Goal: Task Accomplishment & Management: Use online tool/utility

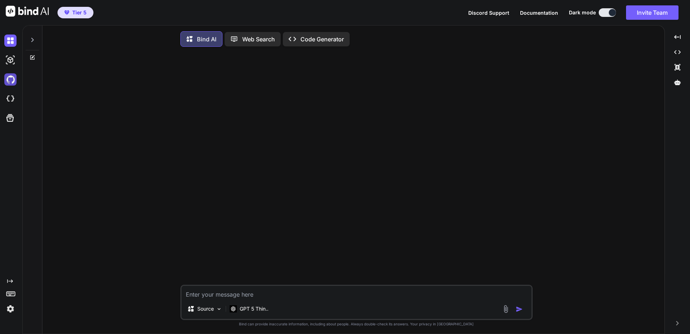
click at [9, 80] on img at bounding box center [10, 79] width 12 height 12
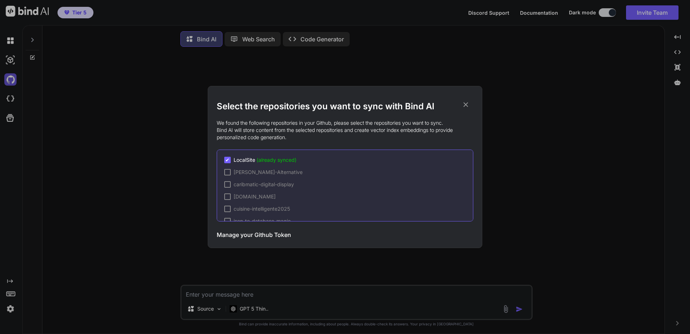
click at [9, 80] on div "Select the repositories you want to sync with Bind AI We found the following re…" at bounding box center [345, 167] width 690 height 334
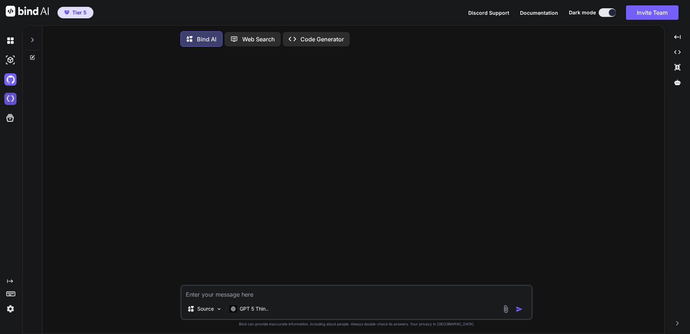
click at [7, 102] on img at bounding box center [10, 99] width 12 height 12
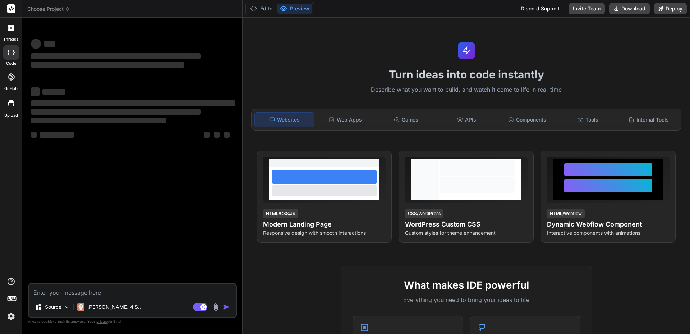
type textarea "x"
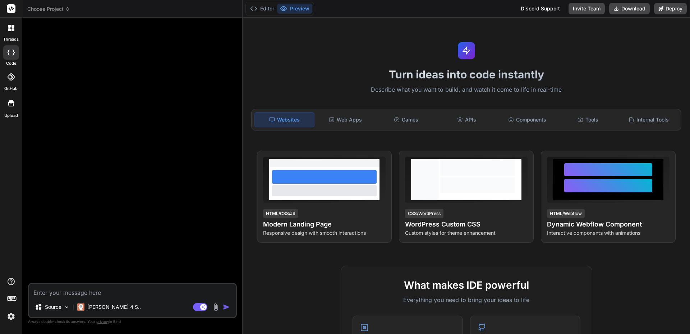
click at [82, 293] on textarea at bounding box center [132, 290] width 207 height 13
type textarea "Lo ipsumdol sitametco adi elits do 9eiu tempo in utlabo etd mag 7 aliquaeni adm…"
type textarea "x"
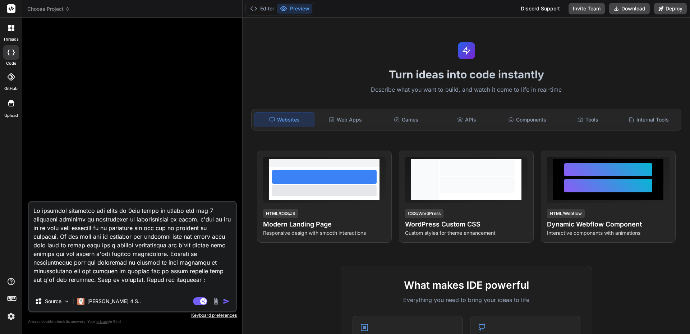
scroll to position [2907, 0]
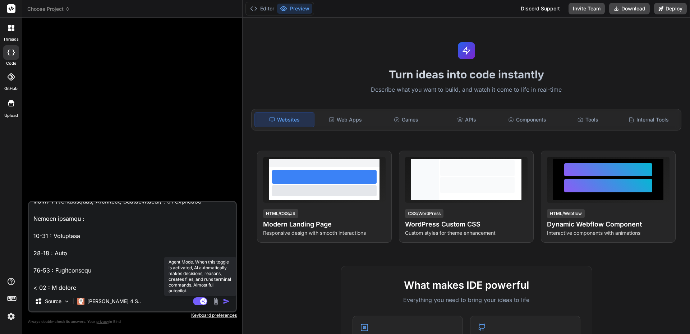
type textarea "Lo ipsumdol sitametco adi elits do 9eiu tempo in utlabo etd mag 7 aliquaeni adm…"
click at [197, 299] on rect at bounding box center [200, 301] width 14 height 8
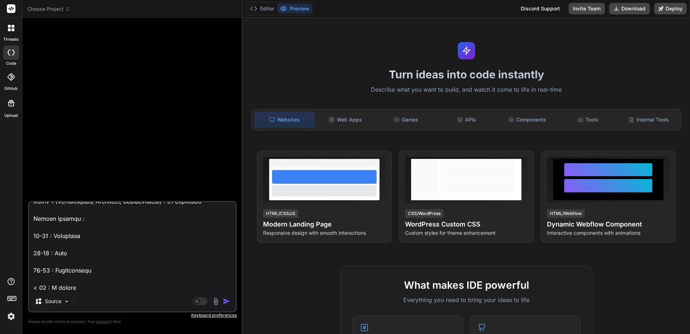
click at [228, 301] on img "button" at bounding box center [226, 301] width 7 height 7
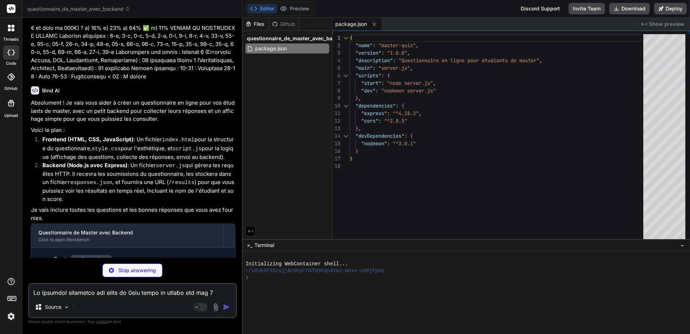
scroll to position [618, 0]
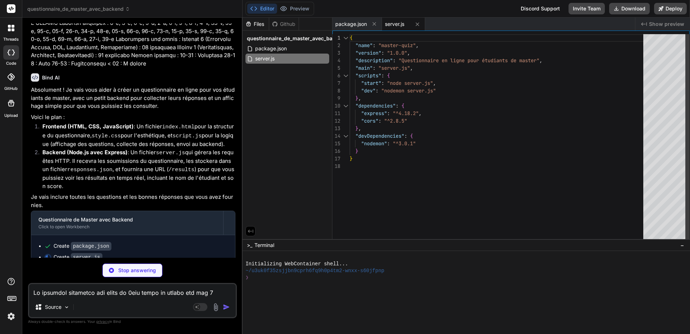
type textarea "x"
type textarea "<button type="submit">Soumettre mes réponses</button> </form> <div id="feedback…"
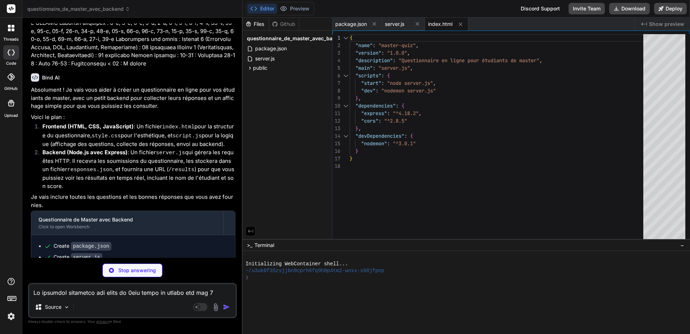
type textarea "x"
type textarea "border: 1px solid #f5c6cb; }"
type textarea "x"
type textarea "}); });"
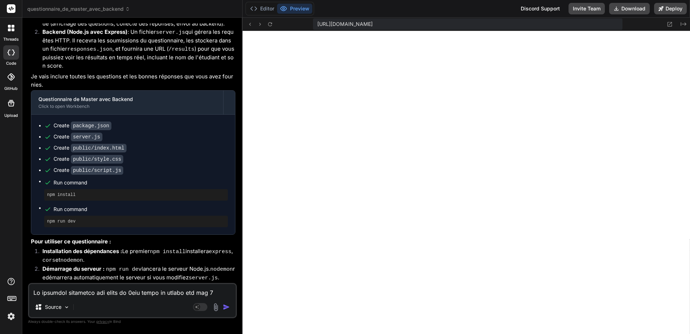
scroll to position [722, 0]
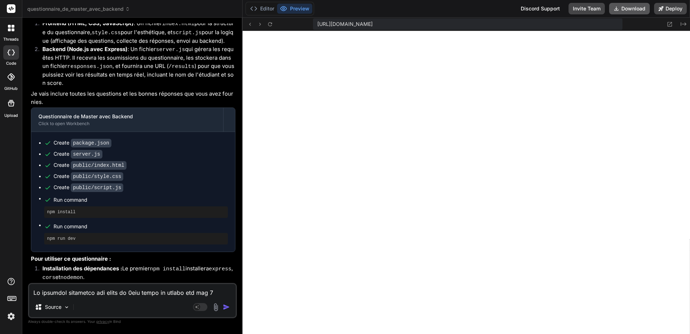
click at [625, 8] on button "Download" at bounding box center [629, 8] width 41 height 11
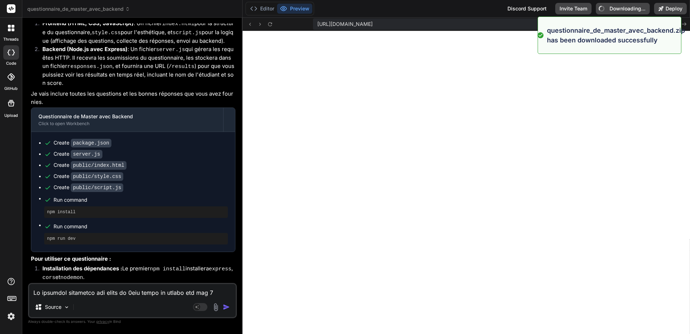
type textarea "x"
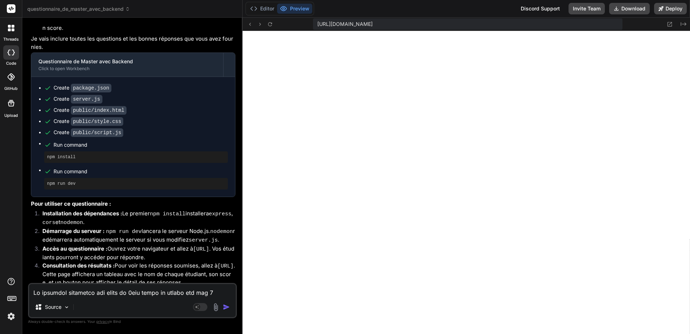
scroll to position [793, 0]
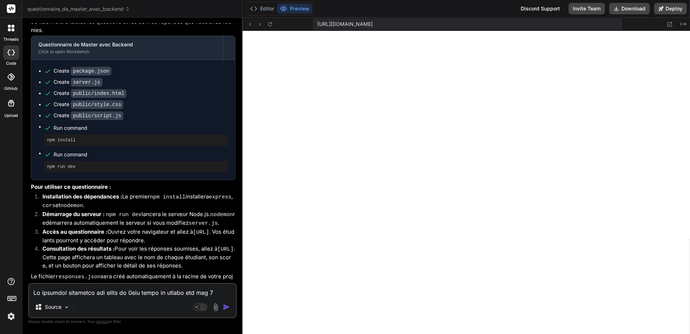
click at [62, 137] on pre "npm install" at bounding box center [136, 140] width 178 height 6
copy ul "npm install"
click at [52, 164] on pre "npm run dev" at bounding box center [136, 167] width 178 height 6
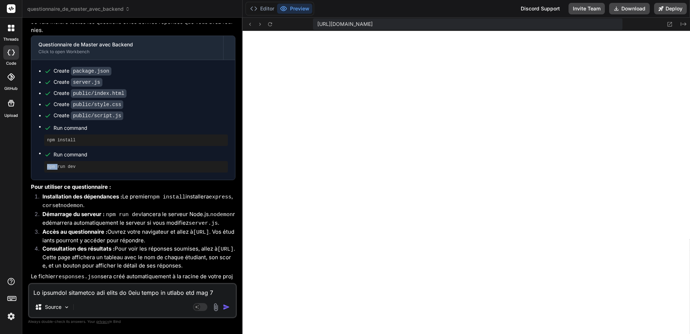
click at [52, 164] on pre "npm run dev" at bounding box center [136, 167] width 178 height 6
copy div "npm run dev"
click at [94, 294] on textarea at bounding box center [132, 290] width 207 height 13
type textarea "Q"
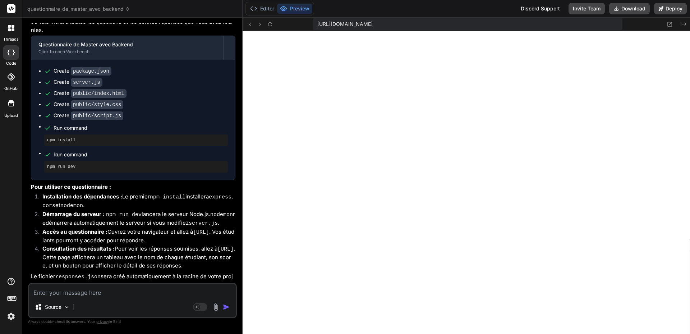
type textarea "x"
type textarea "Qu"
type textarea "x"
type textarea "Qua"
type textarea "x"
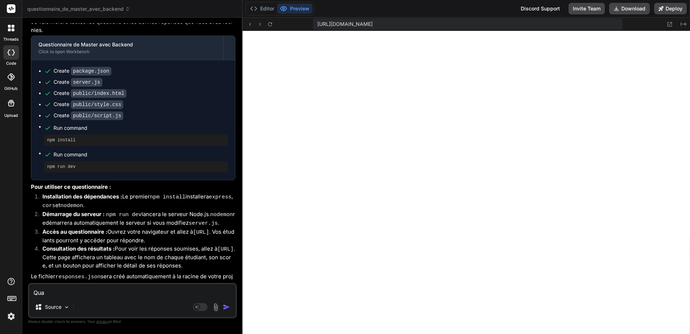
type textarea "Quan"
type textarea "x"
type textarea "Quand"
type textarea "x"
type textarea "Quand"
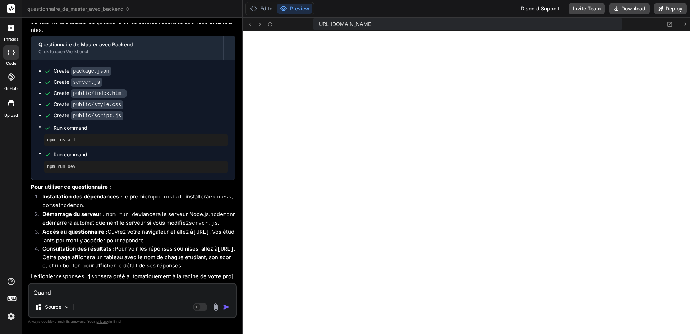
type textarea "x"
type textarea "Quand l"
type textarea "x"
type textarea "Quand le"
type textarea "x"
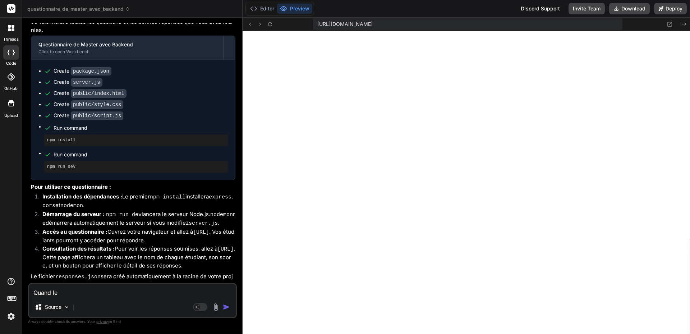
type textarea "Quand le"
type textarea "x"
type textarea "Quand le v"
type textarea "x"
type textarea "Quand le"
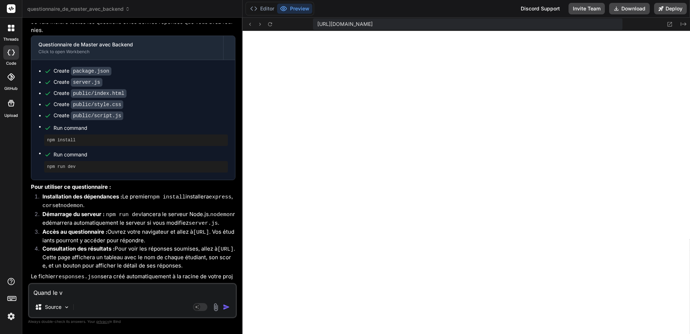
type textarea "x"
type textarea "Quand le j"
type textarea "x"
type textarea "Quand le js"
type textarea "x"
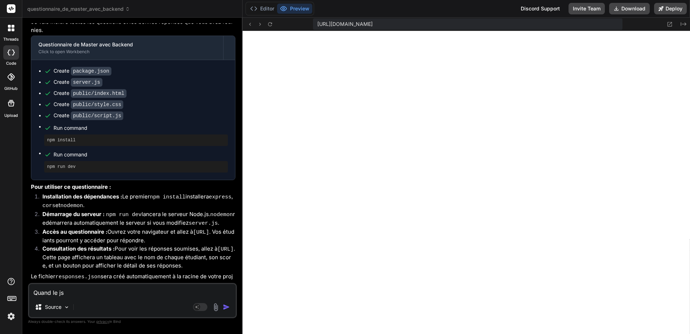
type textarea "Quand le jso"
type textarea "x"
type textarea "Quand le json"
type textarea "x"
type textarea "Quand le json"
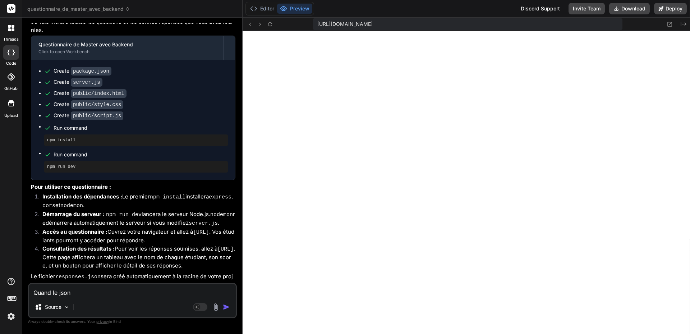
type textarea "x"
type textarea "Quand le json e"
type textarea "x"
type textarea "Quand le json es"
type textarea "x"
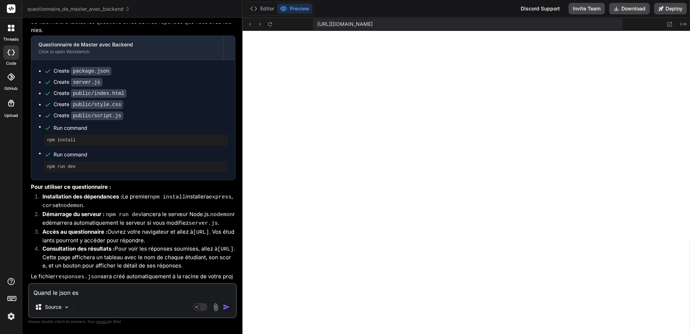
type textarea "Quand le json est"
type textarea "x"
type textarea "Quand le json est"
type textarea "x"
type textarea "Quand le json est v"
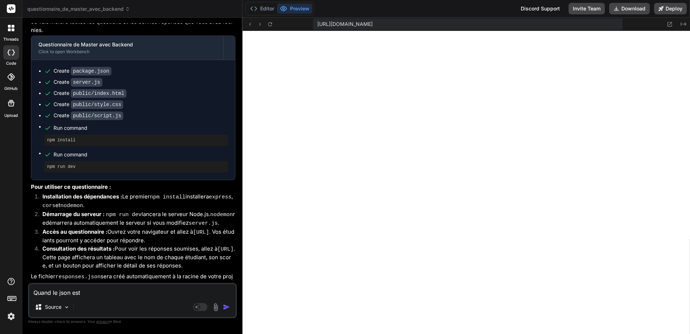
type textarea "x"
type textarea "Quand le json est vi"
type textarea "x"
type textarea "Quand le json est vid"
type textarea "x"
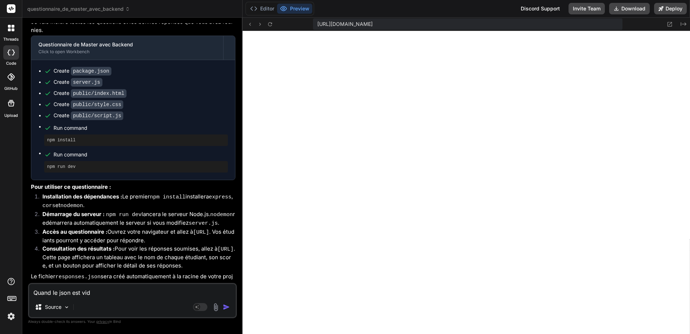
type textarea "Quand le json est vide"
type textarea "x"
type textarea "Quand le json est vide,"
type textarea "x"
type textarea "Quand le json est vide,"
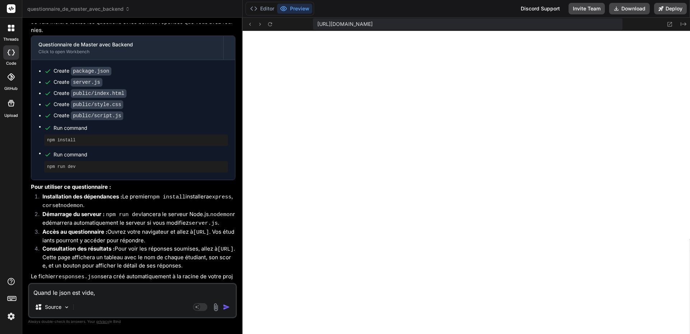
type textarea "x"
type textarea "Quand le json est vide, i"
type textarea "x"
type textarea "Quand le json est vide, il"
type textarea "x"
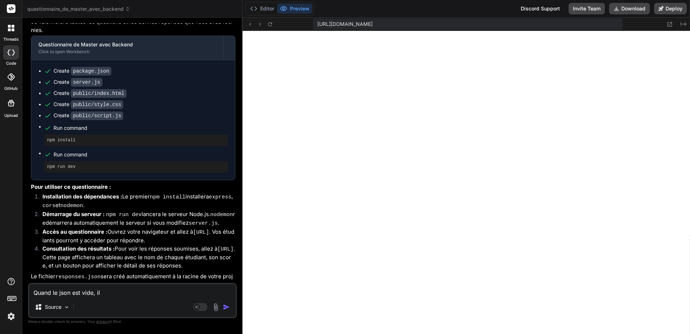
type textarea "Quand le json est vide, il"
type textarea "x"
type textarea "Quand le json est vide, il y"
type textarea "x"
type textarea "Quand le json est vide, il y"
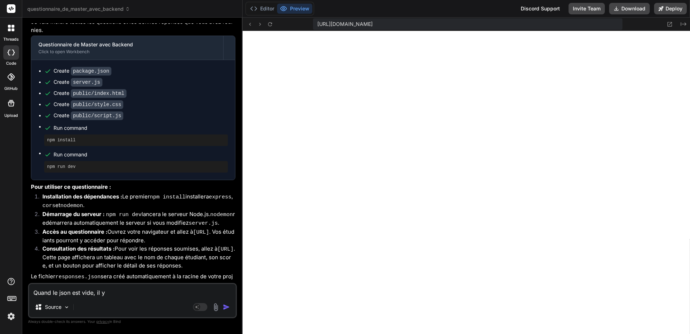
type textarea "x"
type textarea "Quand le json est vide, il y a"
type textarea "x"
type textarea "Quand le json est vide, il y a"
type textarea "x"
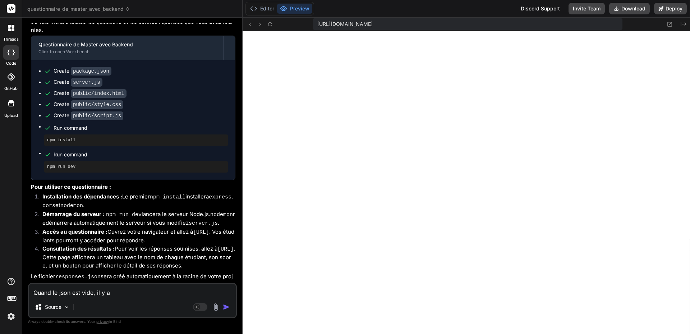
type textarea "Quand le json est vide, il y a c"
type textarea "x"
type textarea "Quand le json est vide, il y a ce"
type textarea "x"
type textarea "Quand le json est vide, il y a cet"
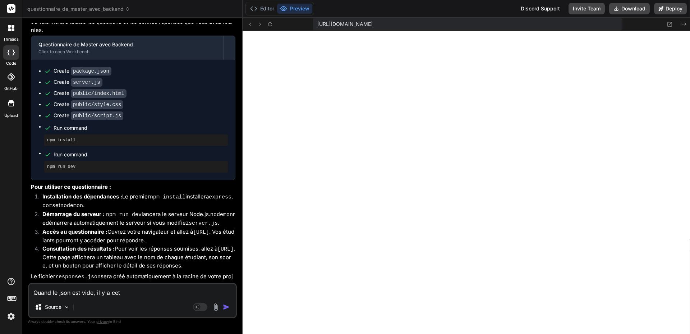
type textarea "x"
type textarea "Quand le json est vide, il y a cett"
type textarea "x"
type textarea "Quand le json est vide, il y a cette"
type textarea "x"
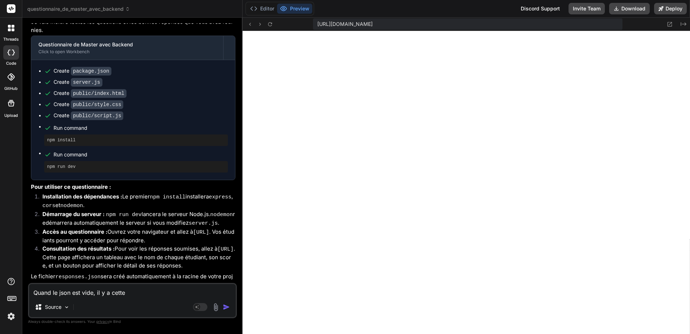
type textarea "Quand le json est vide, il y a cette"
type textarea "x"
type textarea "Quand le json est vide, il y a cette e"
type textarea "x"
type textarea "Quand le json est vide, il y a cette er"
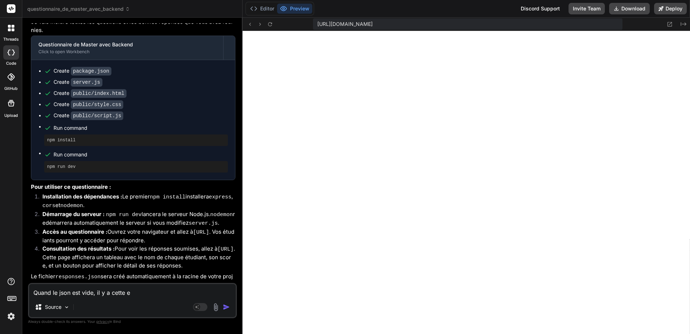
type textarea "x"
type textarea "Quand le json est vide, il y a cette err"
type textarea "x"
type textarea "Quand le json est vide, il y a cette erre"
type textarea "x"
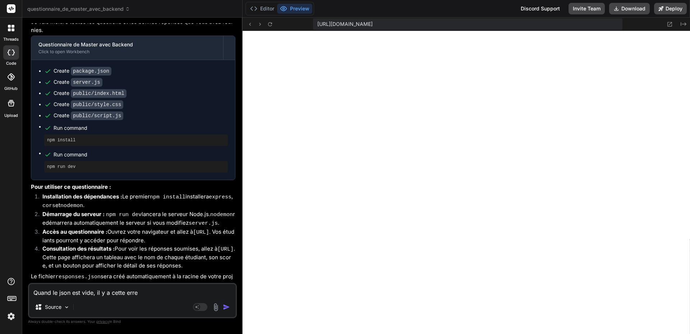
type textarea "Quand le json est vide, il y a cette erreu"
type textarea "x"
type textarea "Quand le json est vide, il y a cette erreur"
type textarea "x"
type textarea "Quand le json est vide, il y a cette erreur"
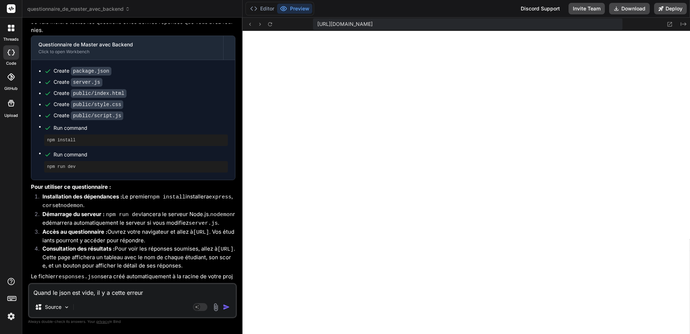
type textarea "x"
paste textarea "Serveur démarré sur [URL] Questionnaire disponible sur [URL] Résultats disponib…"
type textarea "Quand le json est vide, il y a cette erreur Serveur démarré sur [URL] Questionn…"
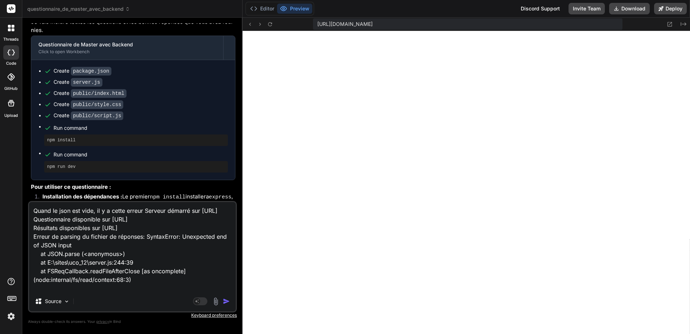
type textarea "x"
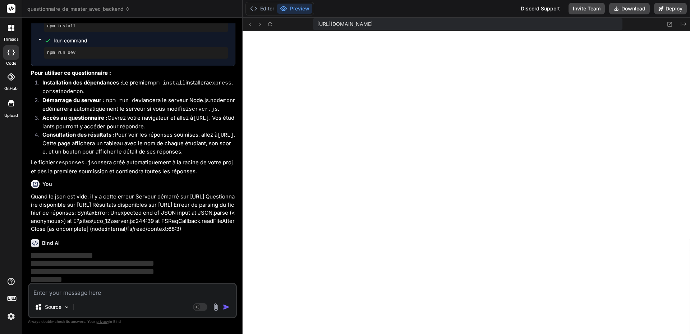
scroll to position [908, 0]
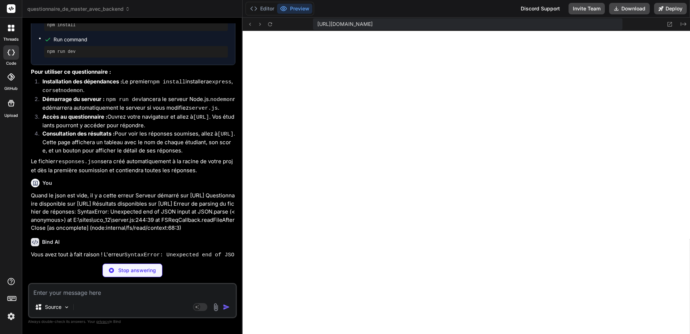
type textarea "x"
type textarea "console.log(`Résultats disponibles sur http://localhost:${PORT}/results`); });"
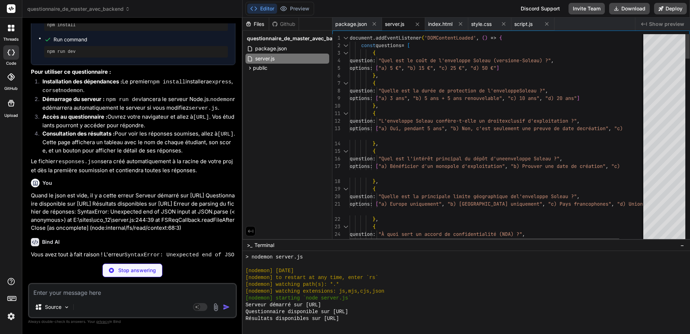
type textarea "x"
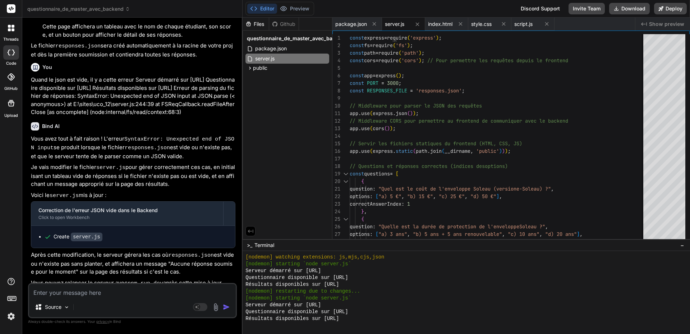
scroll to position [1026, 0]
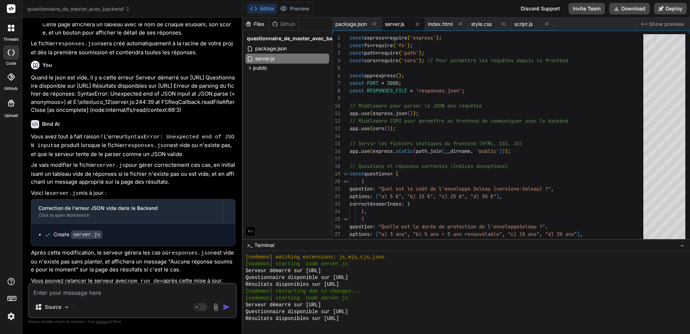
click at [106, 293] on textarea at bounding box center [132, 290] width 207 height 13
click at [120, 290] on textarea at bounding box center [132, 290] width 207 height 13
type textarea "C"
type textarea "x"
type textarea "Co"
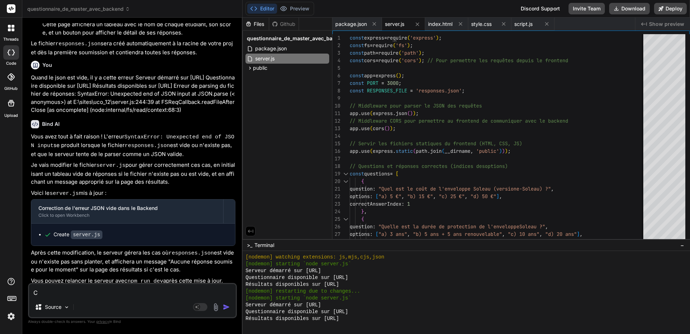
type textarea "x"
type textarea "Com"
type textarea "x"
type textarea "Comm"
type textarea "x"
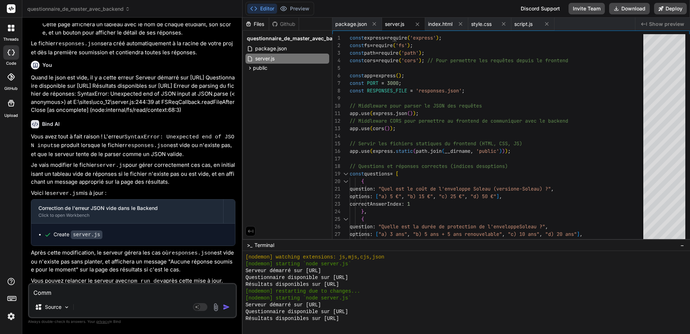
type textarea "Comme"
type textarea "x"
type textarea "Commen"
type textarea "x"
type textarea "Comment"
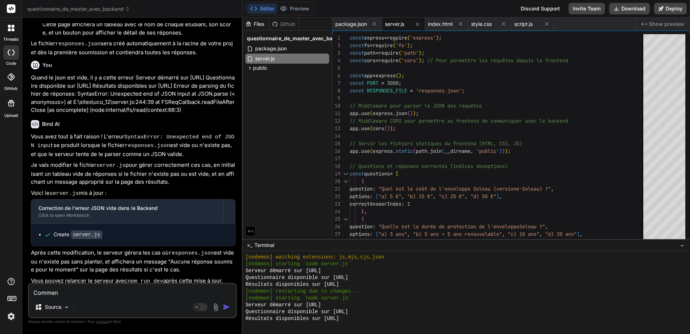
type textarea "x"
type textarea "Comment"
type textarea "x"
type textarea "Comment f"
type textarea "x"
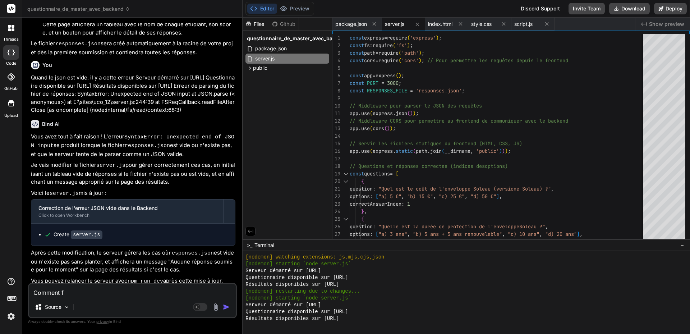
type textarea "Comment fa"
type textarea "x"
type textarea "Comment fai"
type textarea "x"
type textarea "Comment fair"
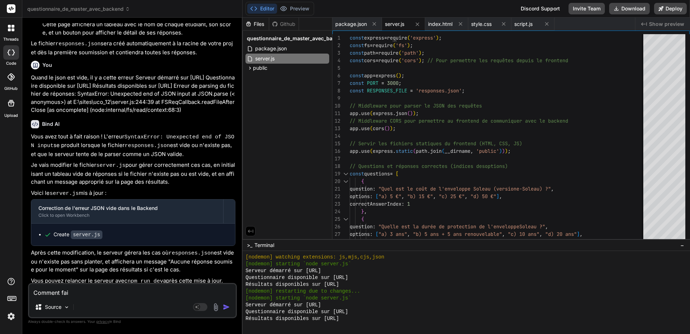
type textarea "x"
type textarea "Comment faire"
type textarea "x"
type textarea "Comment faire"
type textarea "x"
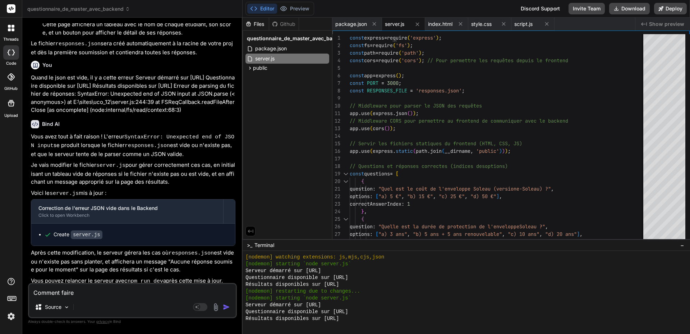
type textarea "Comment faire p"
type textarea "x"
type textarea "Comment faire po"
type textarea "x"
type textarea "Comment faire pou"
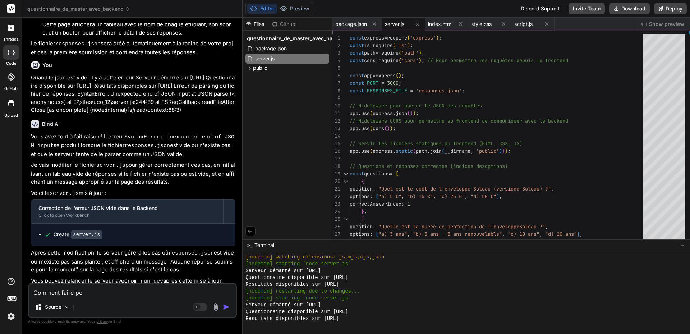
type textarea "x"
type textarea "Comment faire pour"
type textarea "x"
type textarea "Comment faire pour"
type textarea "x"
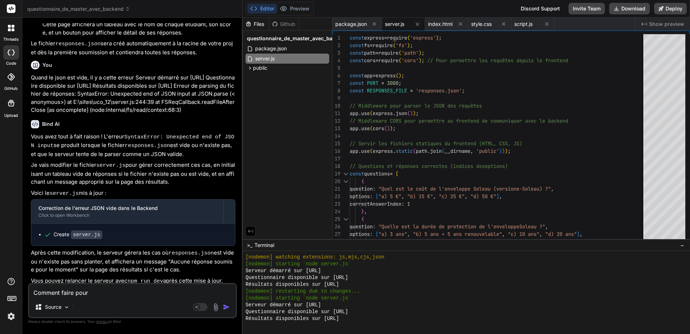
type textarea "Comment faire pour d"
type textarea "x"
type textarea "Comment faire pour de"
type textarea "x"
type textarea "Comment faire pour dep"
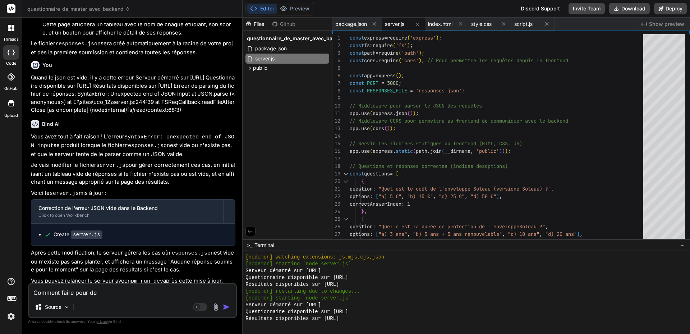
type textarea "x"
type textarea "Comment faire pour depl"
type textarea "x"
type textarea "Comment faire pour deplo"
type textarea "x"
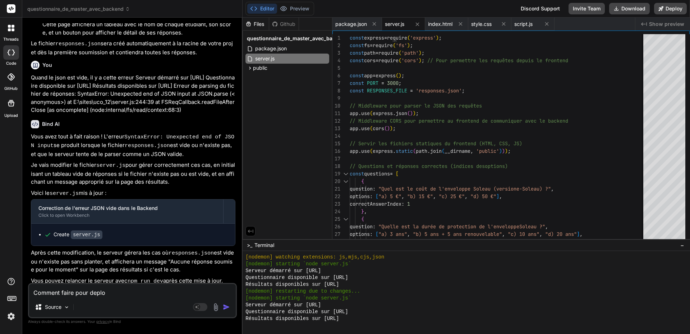
type textarea "Comment faire pour deploy"
type textarea "x"
type textarea "Comment faire pour deploye"
type textarea "x"
type textarea "Comment faire pour deployer"
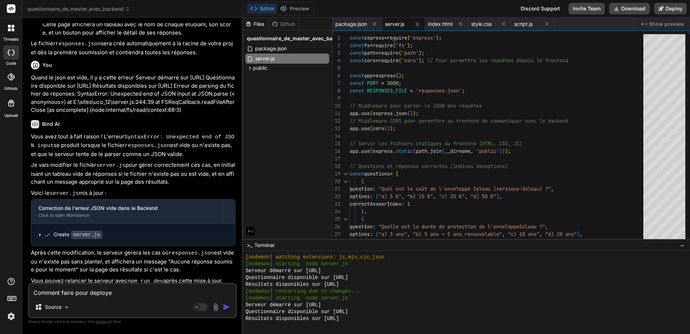
type textarea "x"
type textarea "Comment faire pour deployer"
type textarea "x"
type textarea "Comment faire pour deployer e"
type textarea "x"
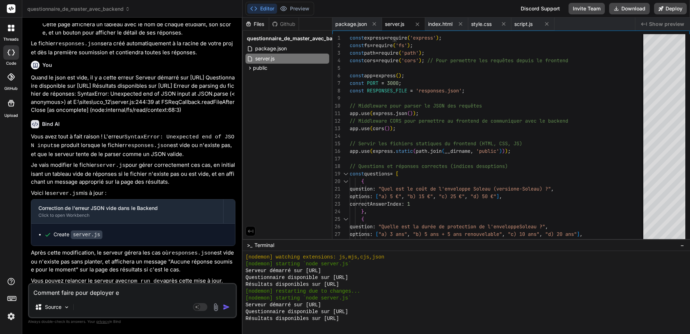
type textarea "Comment faire pour deployer et"
type textarea "x"
type textarea "Comment faire pour deployer et"
type textarea "x"
type textarea "Comment faire pour deployer et a"
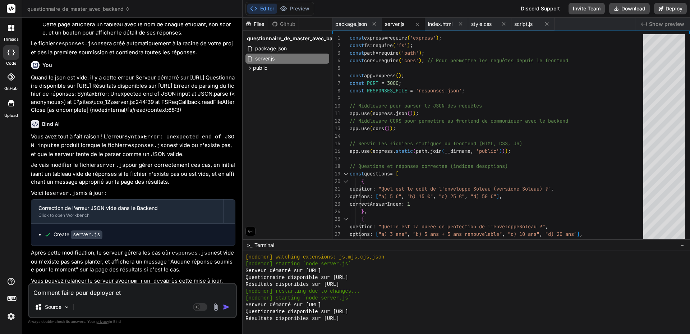
type textarea "x"
type textarea "Comment faire pour deployer et av"
type textarea "x"
type textarea "Comment faire pour deployer et avo"
type textarea "x"
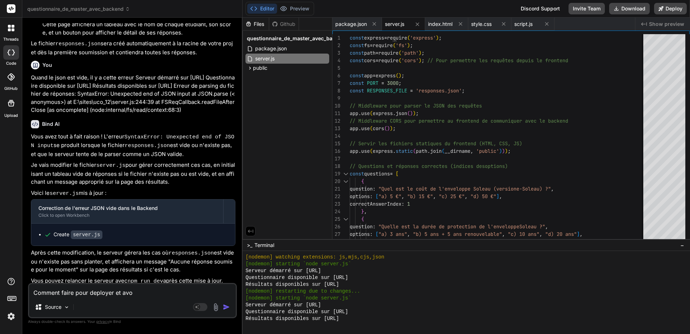
type textarea "Comment faire pour deployer et avoi"
type textarea "x"
type textarea "Comment faire pour deployer et avoir"
type textarea "x"
type textarea "Comment faire pour deployer et avoir"
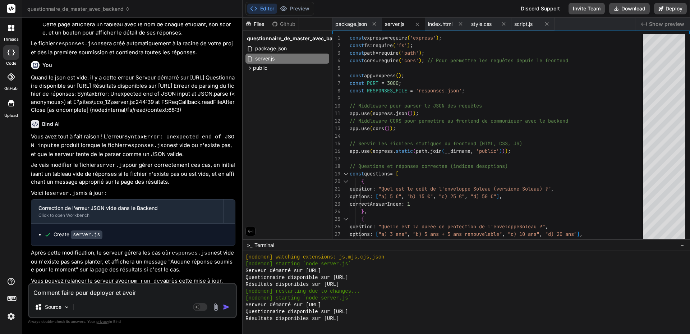
type textarea "x"
type textarea "Comment faire pour deployer et avoir u"
type textarea "x"
type textarea "Comment faire pour deployer et avoir un"
type textarea "x"
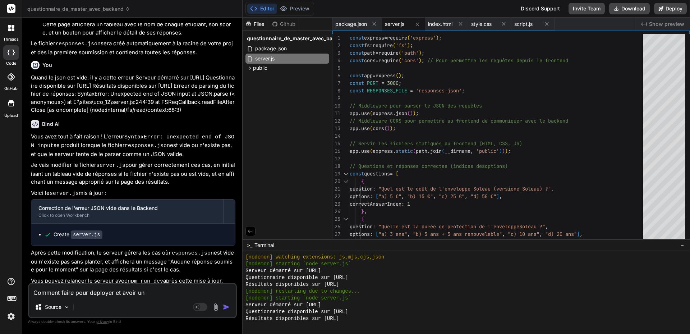
type textarea "Comment faire pour deployer et avoir une"
type textarea "x"
type textarea "Comment faire pour deployer et avoir une"
type textarea "x"
type textarea "Comment faire pour deployer et avoir une u"
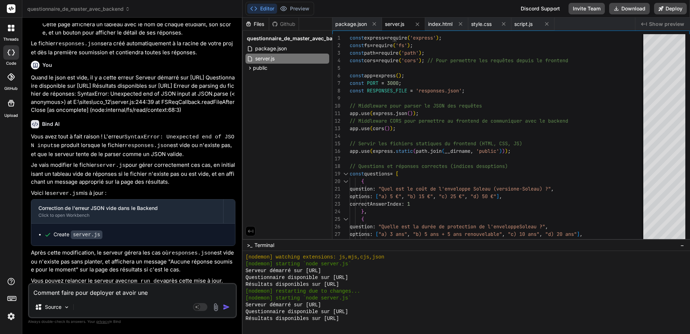
type textarea "x"
type textarea "Comment faire pour deployer et avoir une ur"
type textarea "x"
type textarea "Comment faire pour deployer et avoir une url"
type textarea "x"
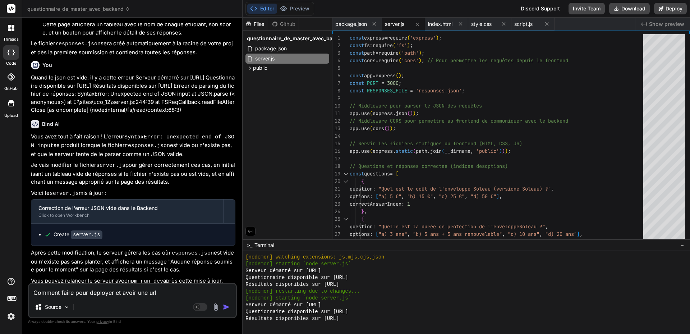
type textarea "Comment faire pour deployer et avoir une url"
type textarea "x"
type textarea "Comment faire pour deployer et avoir une url p"
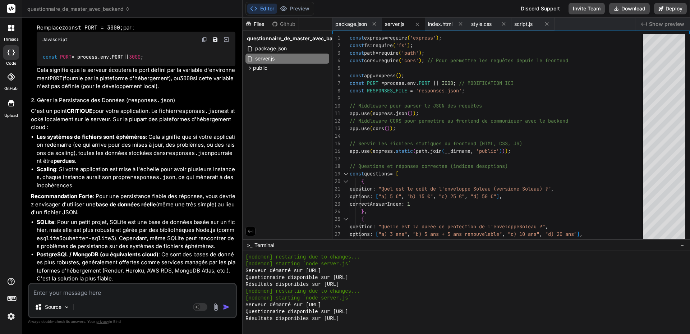
scroll to position [1710, 0]
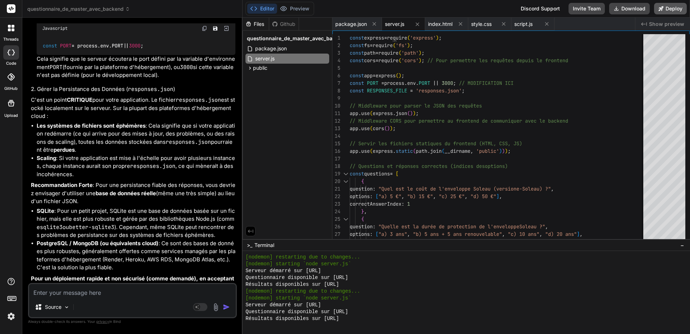
click at [672, 9] on button "Deploy" at bounding box center [670, 8] width 33 height 11
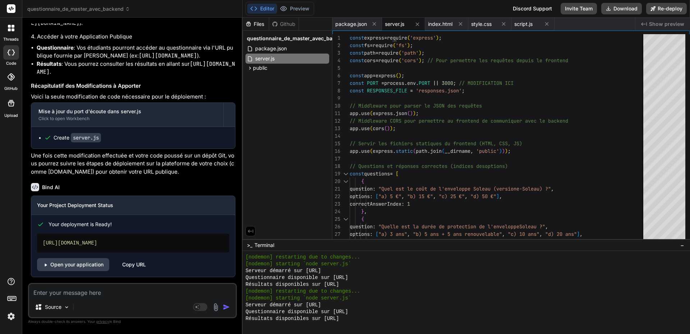
scroll to position [2245, 0]
click at [114, 243] on div "[URL][DOMAIN_NAME]" at bounding box center [133, 243] width 192 height 19
click at [79, 263] on link "Open your application" at bounding box center [73, 264] width 72 height 13
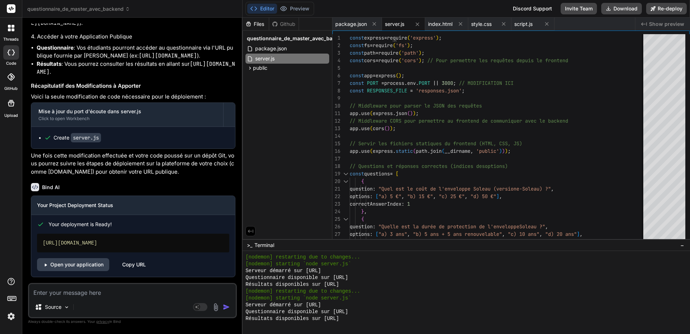
click at [158, 172] on p "Une fois cette modification effectuée et votre code poussé sur un dépôt Git, vo…" at bounding box center [133, 164] width 204 height 24
click at [625, 7] on button "Download" at bounding box center [621, 8] width 41 height 11
